Goal: Information Seeking & Learning: Check status

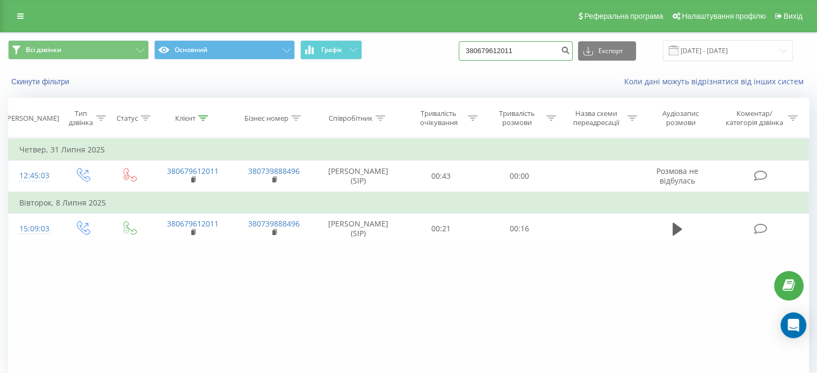
click at [552, 46] on input "380679612011" at bounding box center [515, 50] width 114 height 19
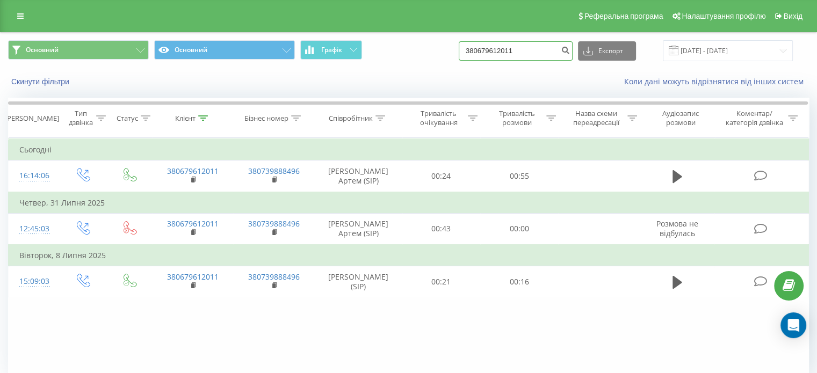
click at [545, 49] on input "380679612011" at bounding box center [515, 50] width 114 height 19
type input "3"
click at [570, 50] on icon "submit" at bounding box center [564, 49] width 9 height 6
drag, startPoint x: 539, startPoint y: 54, endPoint x: 457, endPoint y: 49, distance: 81.7
click at [457, 49] on div "Основний Основний Графік 380679612011 Експорт .csv .xls .xlsx [DATE] - [DATE]" at bounding box center [408, 50] width 800 height 21
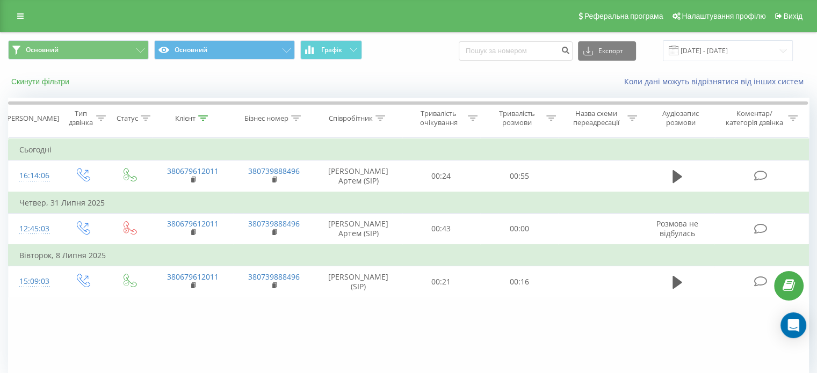
click at [57, 82] on button "Скинути фільтри" at bounding box center [41, 82] width 67 height 10
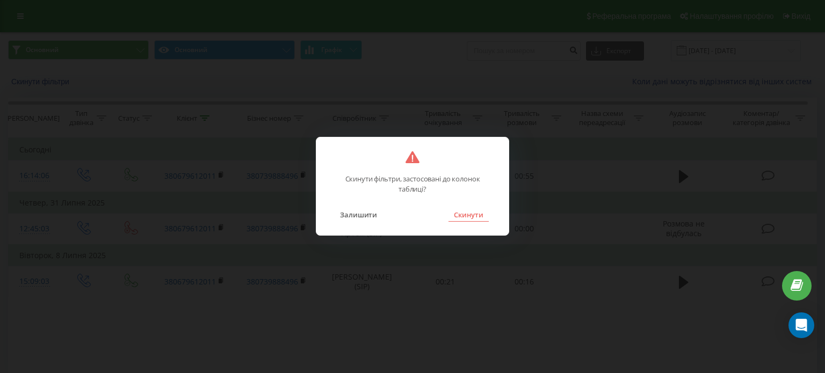
click at [473, 214] on button "Скинути" at bounding box center [468, 215] width 40 height 14
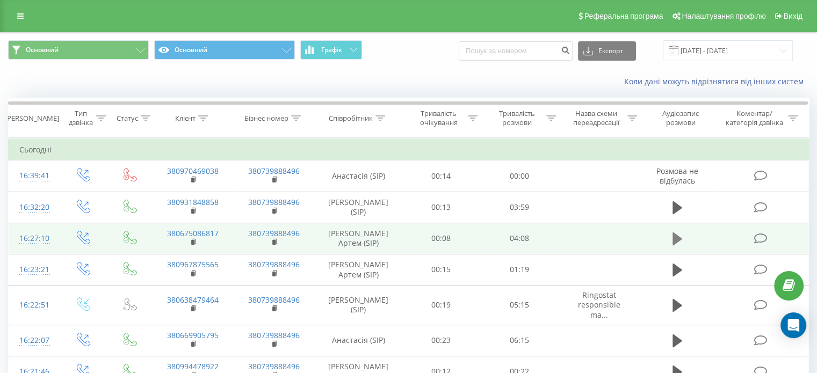
click at [682, 235] on button at bounding box center [677, 239] width 16 height 16
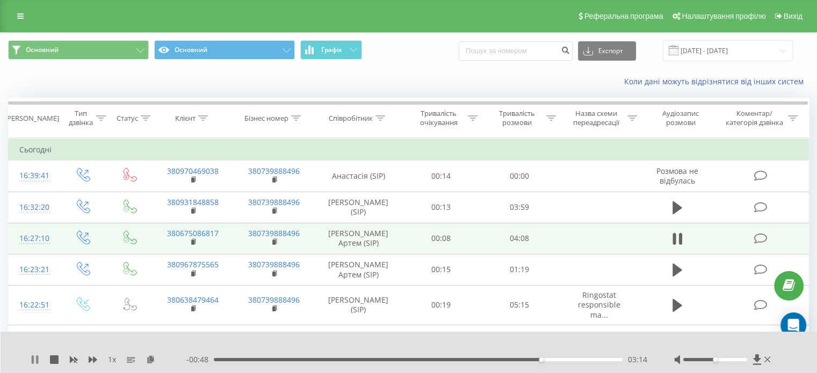
click at [33, 364] on button at bounding box center [35, 359] width 9 height 9
click at [499, 47] on input at bounding box center [515, 50] width 114 height 19
paste input "380971098166"
type input "380971098166"
